Goal: Check status

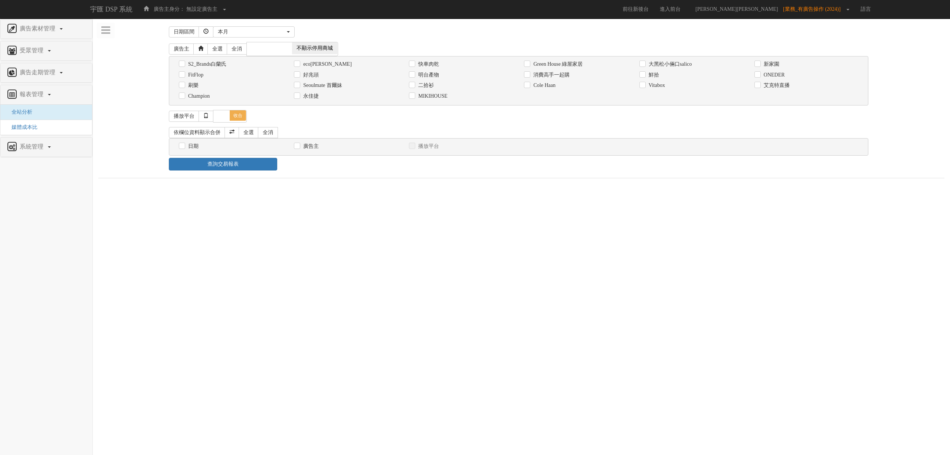
click at [546, 74] on label "消費高手一起購" at bounding box center [551, 74] width 38 height 7
click at [529, 74] on input "消費高手一起購" at bounding box center [526, 74] width 5 height 5
checkbox input "true"
click at [186, 148] on label "日期" at bounding box center [192, 146] width 12 height 7
click at [184, 148] on input "日期" at bounding box center [181, 146] width 5 height 5
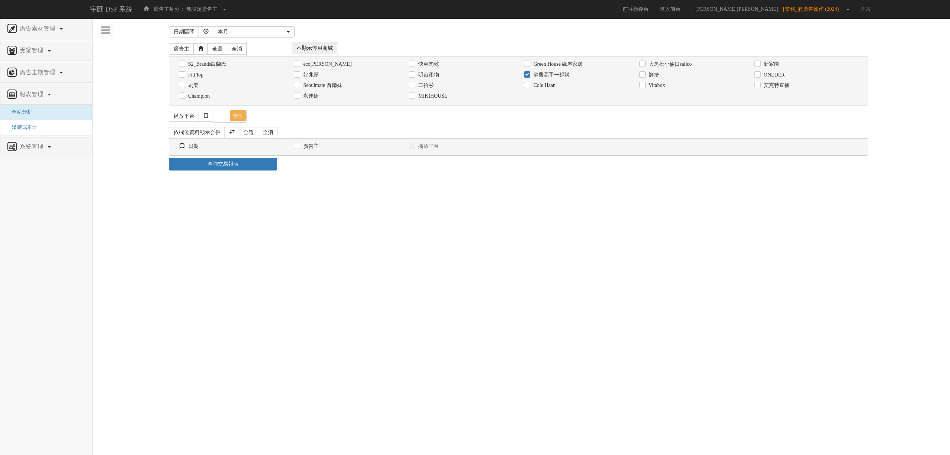
checkbox input "true"
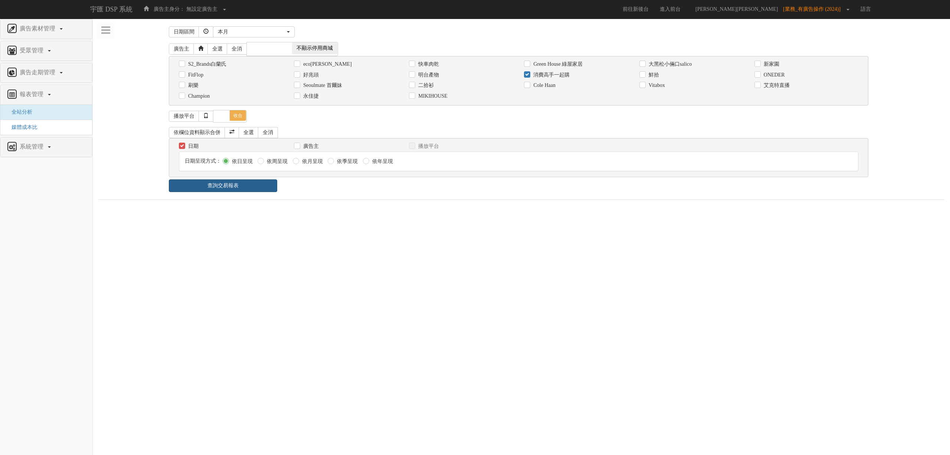
click at [253, 192] on link "查詢交易報表" at bounding box center [223, 185] width 108 height 13
click at [343, 206] on div "日期區間 [DATE] 本[PERSON_NAME] 本月 上月 過去7天 過去14天 過去30天 指定日期 本月 開始日期 [DATE] 結束日期 [DAT…" at bounding box center [521, 215] width 846 height 382
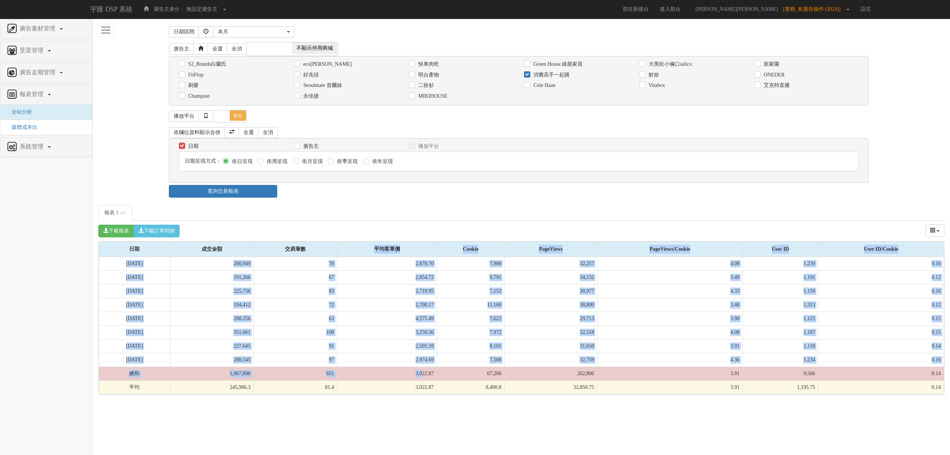
drag, startPoint x: 373, startPoint y: 253, endPoint x: 425, endPoint y: 375, distance: 132.5
click at [425, 375] on table "日期 成交金額 交易筆數 平均客單價 Cookie PageViews PageViews/Cookie User ID User ID/Cookie 日期 …" at bounding box center [522, 317] width 846 height 153
click at [425, 375] on td "3,022.87" at bounding box center [387, 373] width 100 height 14
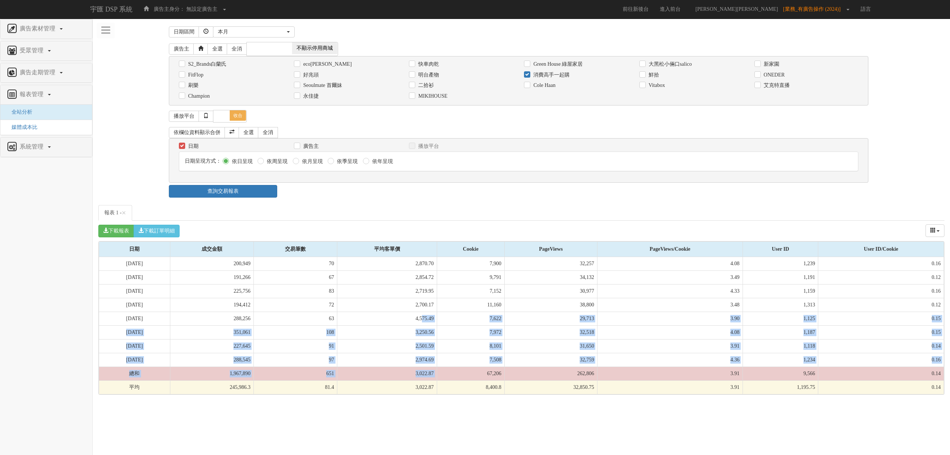
drag, startPoint x: 425, startPoint y: 316, endPoint x: 444, endPoint y: 376, distance: 63.8
click at [444, 376] on tbody "[DATE] 200,949 70 2,870.70 7,900 32,257 4.08 1,239 0.16 [DATE] 191,266 67 2,854…" at bounding box center [521, 325] width 845 height 137
click at [444, 377] on td "67,206" at bounding box center [471, 373] width 68 height 14
drag, startPoint x: 443, startPoint y: 337, endPoint x: 453, endPoint y: 376, distance: 40.5
click at [453, 376] on tbody "[DATE] 200,949 70 2,870.70 7,900 32,257 4.08 1,239 0.16 [DATE] 191,266 67 2,854…" at bounding box center [521, 325] width 845 height 137
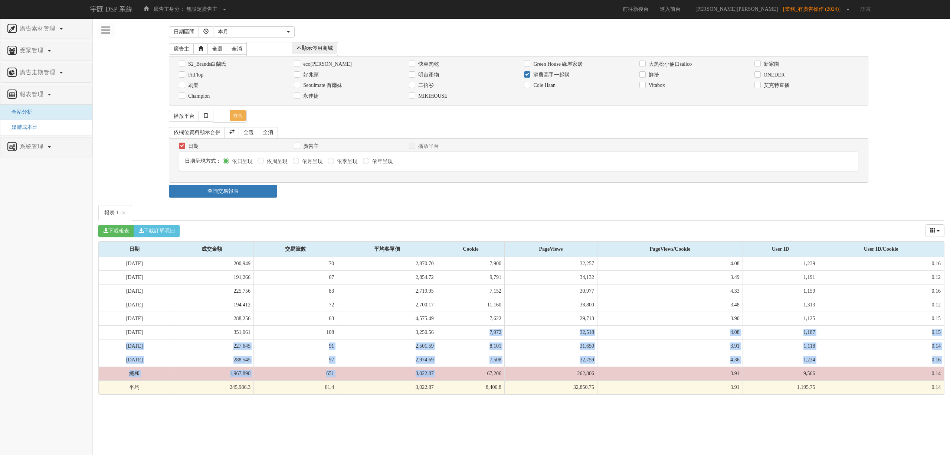
click at [453, 377] on td "67,206" at bounding box center [471, 373] width 68 height 14
drag, startPoint x: 434, startPoint y: 365, endPoint x: 438, endPoint y: 379, distance: 14.3
click at [438, 379] on tbody "[DATE] 200,949 70 2,870.70 7,900 32,257 4.08 1,239 0.16 [DATE] 191,266 67 2,854…" at bounding box center [521, 325] width 845 height 137
click at [437, 379] on td "3,022.87" at bounding box center [387, 373] width 100 height 14
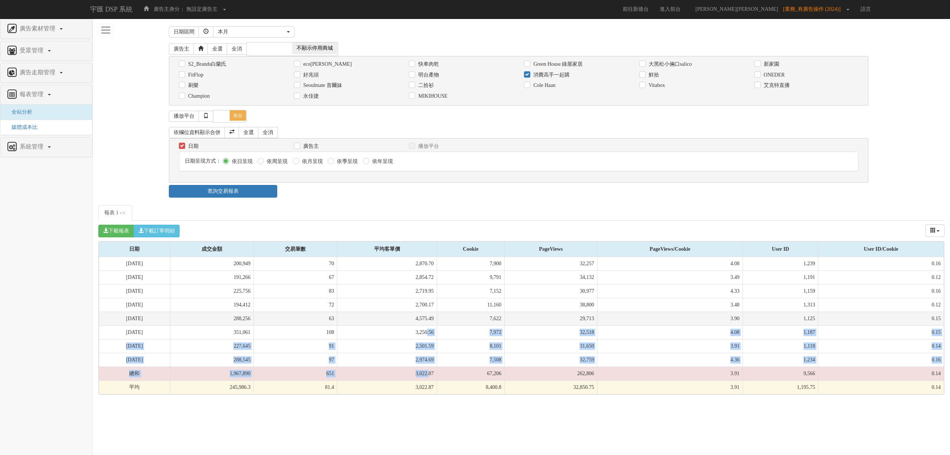
drag, startPoint x: 434, startPoint y: 379, endPoint x: 431, endPoint y: 327, distance: 52.1
click at [431, 328] on tbody "[DATE] 200,949 70 2,870.70 7,900 32,257 4.08 1,239 0.16 [DATE] 191,266 67 2,854…" at bounding box center [521, 325] width 845 height 137
click at [431, 325] on td "4,575.49" at bounding box center [387, 318] width 100 height 14
